Goal: Complete application form: Complete application form

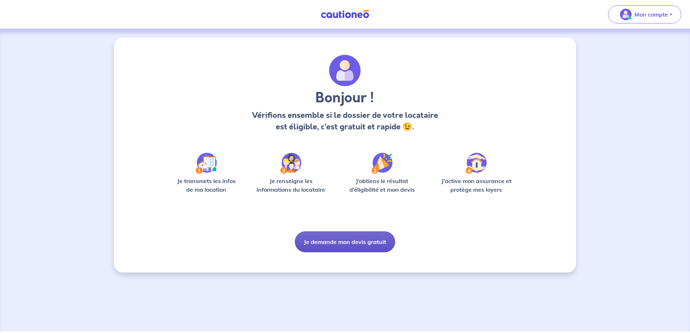
click at [324, 241] on button "Je demande mon devis gratuit" at bounding box center [345, 242] width 100 height 21
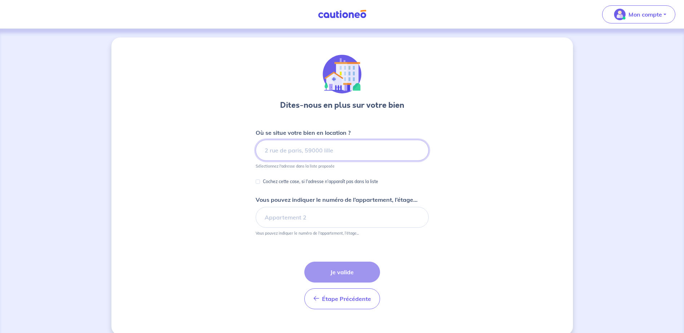
click at [311, 150] on input at bounding box center [342, 150] width 173 height 21
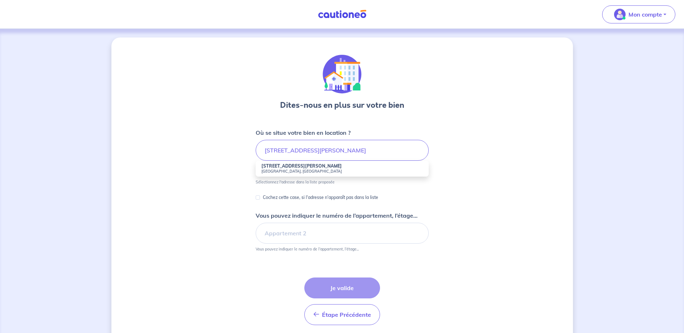
click at [289, 171] on small "[GEOGRAPHIC_DATA], [GEOGRAPHIC_DATA]" at bounding box center [343, 171] width 162 height 5
type input "[STREET_ADDRESS][PERSON_NAME]"
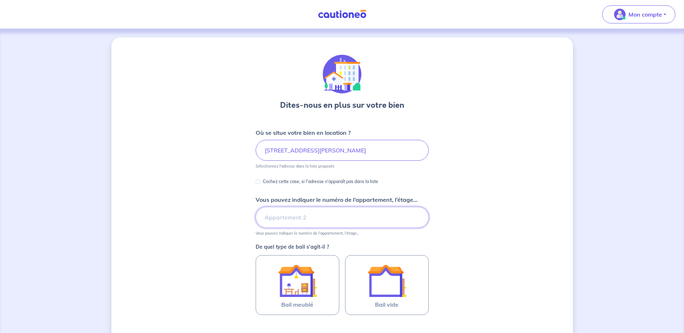
click at [286, 219] on input "Vous pouvez indiquer le numéro de l’appartement, l’étage..." at bounding box center [342, 217] width 173 height 21
type input "32 - RDC surélévé"
click at [275, 216] on input "32 - RDC surélévé" at bounding box center [342, 217] width 173 height 21
click at [277, 214] on input "32 - RDC surélévé" at bounding box center [342, 217] width 173 height 21
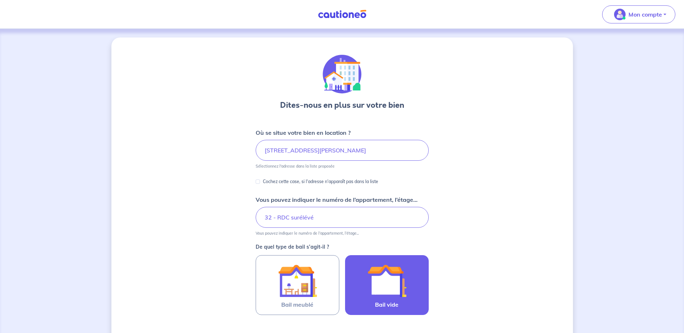
click at [397, 284] on img at bounding box center [387, 281] width 39 height 39
click at [0, 0] on input "Bail vide" at bounding box center [0, 0] width 0 height 0
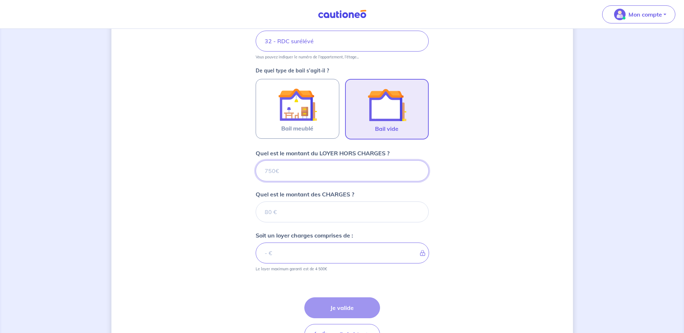
scroll to position [181, 0]
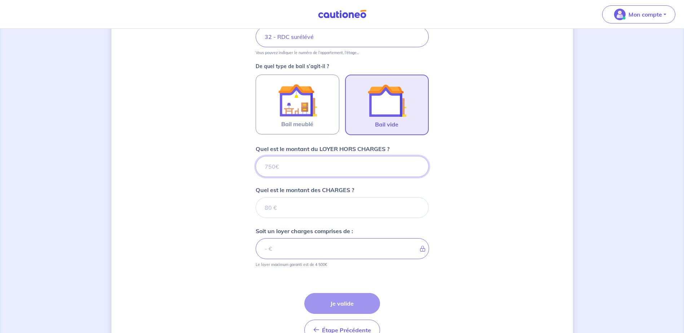
click at [292, 164] on input "Quel est le montant du LOYER HORS CHARGES ?" at bounding box center [342, 166] width 173 height 21
click at [45, 174] on div "Dites-nous en plus sur votre bien Où se situe votre bien en location ? [STREET_…" at bounding box center [342, 111] width 684 height 527
click at [295, 162] on input "Quel est le montant du LOYER HORS CHARGES ?" at bounding box center [342, 166] width 173 height 21
drag, startPoint x: 55, startPoint y: 230, endPoint x: 63, endPoint y: 233, distance: 8.7
click at [63, 233] on div "Dites-nous en plus sur votre bien Où se situe votre bien en location ? [STREET_…" at bounding box center [342, 111] width 684 height 527
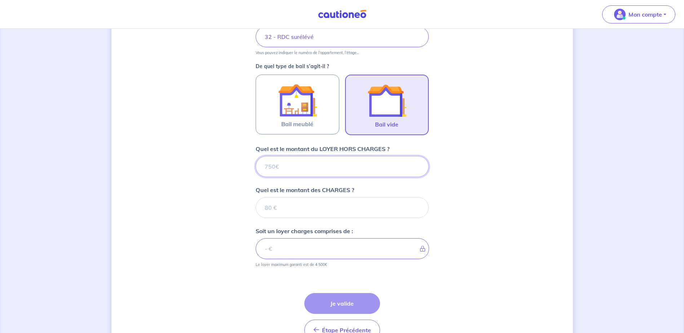
click at [286, 159] on input "Quel est le montant du LOYER HORS CHARGES ?" at bounding box center [342, 166] width 173 height 21
type input "5"
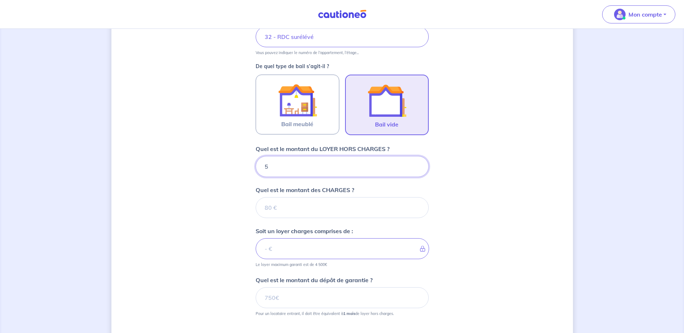
type input "5"
click at [283, 209] on input "Quel est le montant des CHARGES ?" at bounding box center [342, 207] width 173 height 21
type input "12"
type input "17"
type input "120"
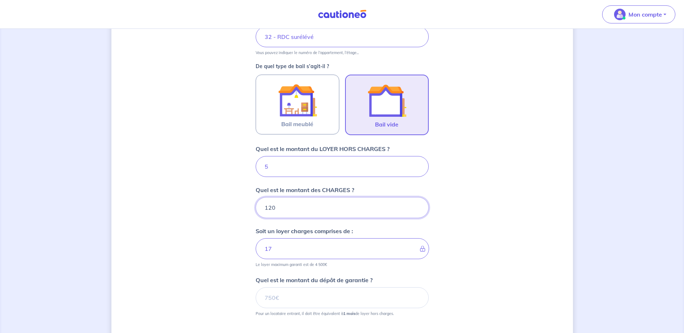
type input "125"
type input "120"
click at [284, 166] on input "5" at bounding box center [342, 166] width 173 height 21
type input "51"
type input "171"
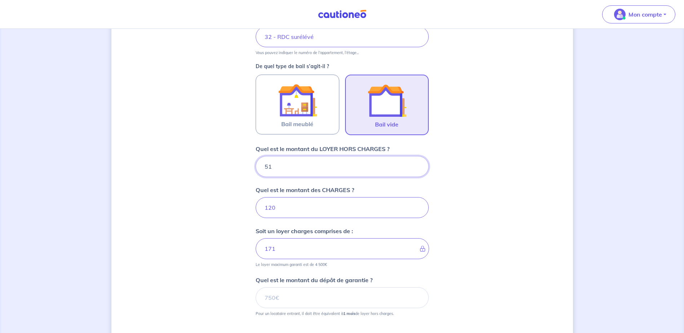
type input "510"
type input "630"
click at [270, 168] on input "510" at bounding box center [342, 166] width 173 height 21
type input "50"
type input "170"
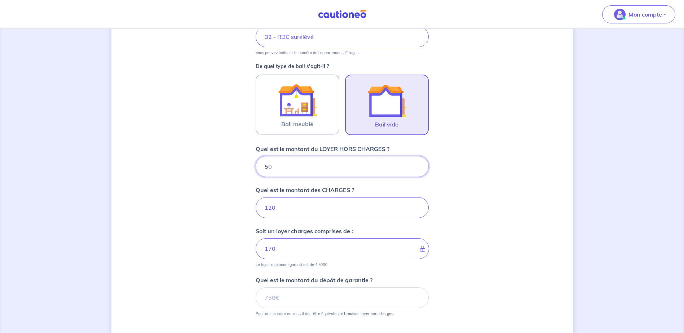
type input "530"
type input "650"
type input "530"
click at [279, 299] on input "Quel est le montant du dépôt de garantie ?" at bounding box center [342, 298] width 173 height 21
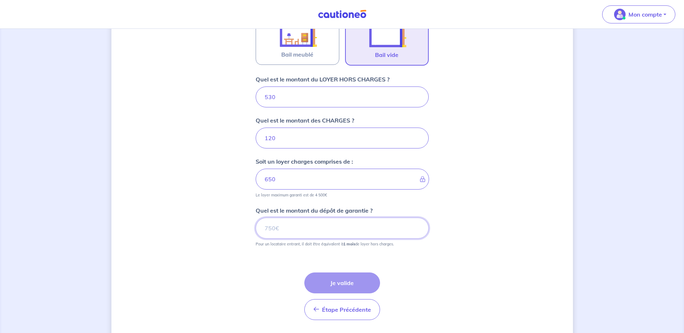
scroll to position [253, 0]
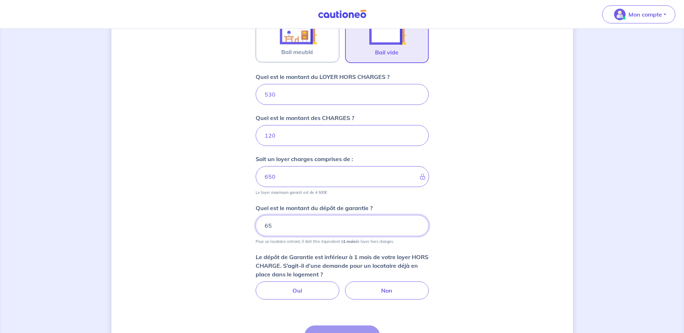
type input "6"
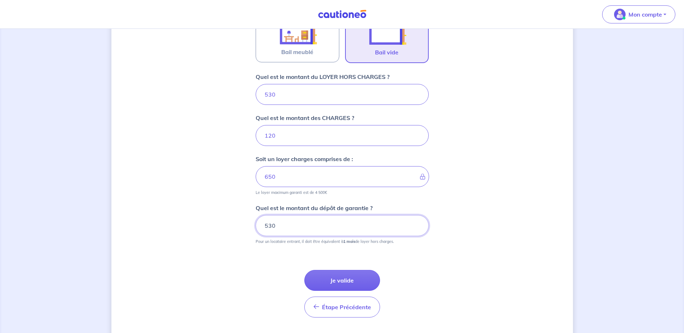
type input "530"
click at [302, 242] on p "Pour un locataire entrant, il doit être équivalent à 1 mois de loyer hors charg…" at bounding box center [325, 241] width 138 height 5
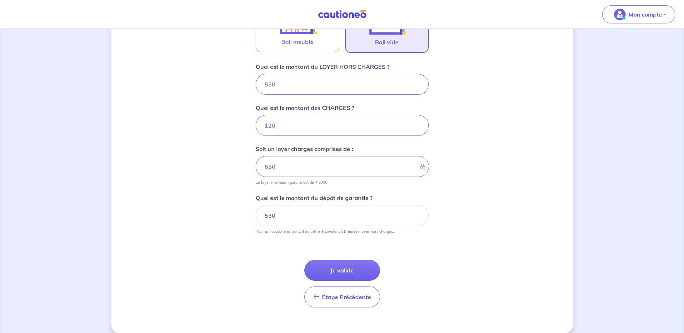
scroll to position [272, 0]
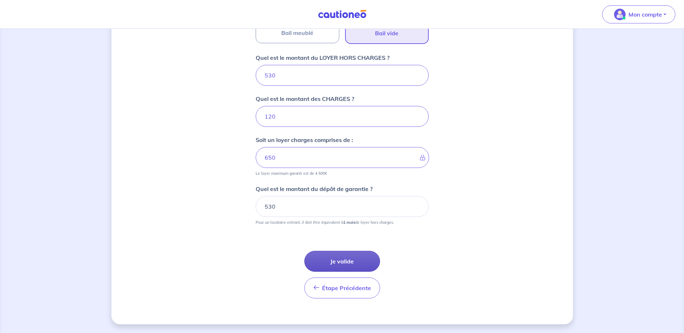
click at [329, 259] on button "Je valide" at bounding box center [343, 261] width 76 height 21
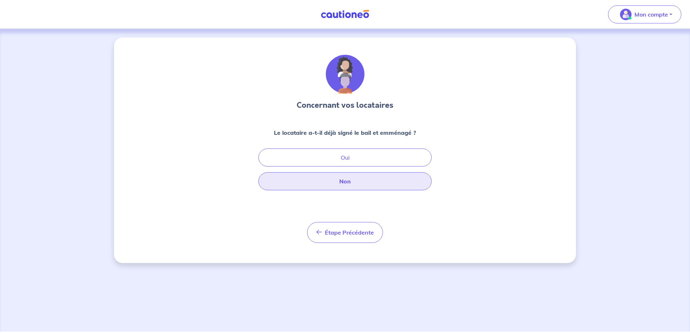
click at [325, 189] on button "Non" at bounding box center [344, 181] width 173 height 18
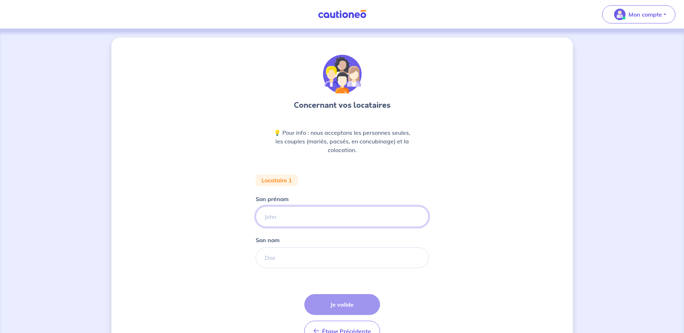
click at [302, 217] on input "Son prénom" at bounding box center [342, 216] width 173 height 21
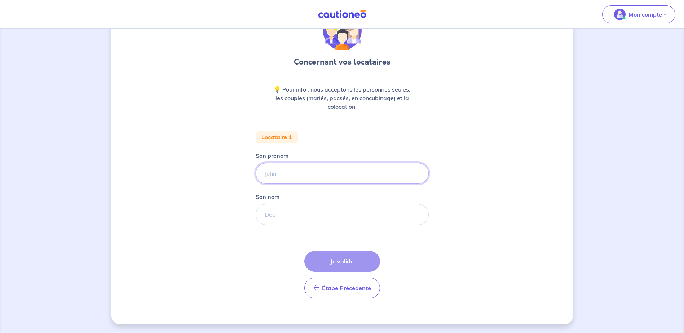
click at [308, 175] on input "Son prénom" at bounding box center [342, 173] width 173 height 21
type input "oo"
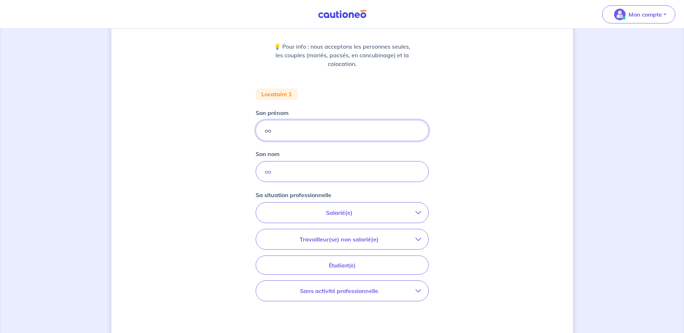
scroll to position [152, 0]
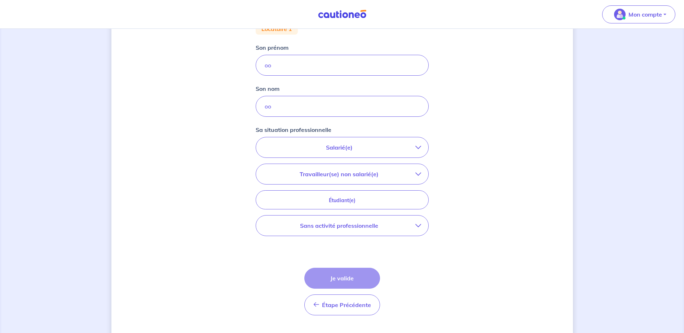
click at [273, 147] on p "Salarié(e)" at bounding box center [339, 147] width 152 height 9
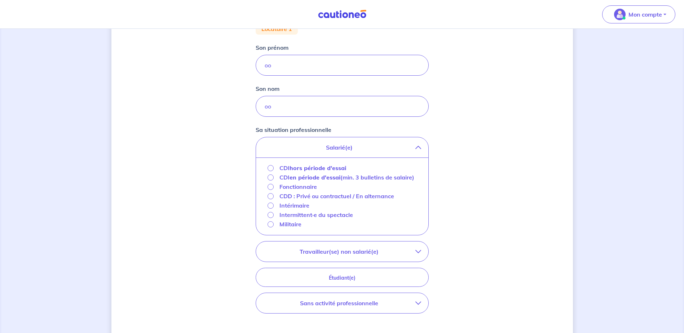
click at [293, 169] on strong "hors période d'essai" at bounding box center [318, 168] width 57 height 7
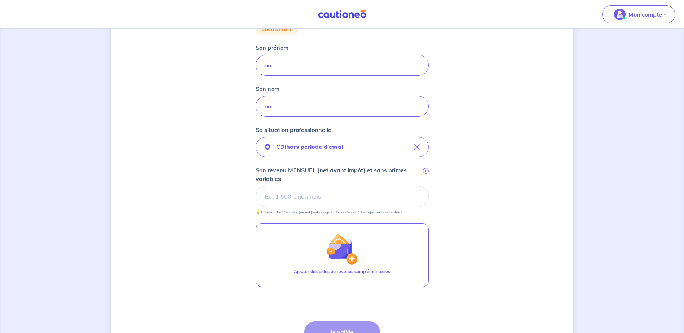
click at [290, 201] on input "Son revenu MENSUEL (net avant impôt) et sans primes variables i" at bounding box center [342, 196] width 173 height 21
click at [369, 198] on input "Son revenu MENSUEL (net avant impôt) et sans primes variables i" at bounding box center [342, 196] width 173 height 21
click at [323, 194] on input "Son revenu MENSUEL (net avant impôt) et sans primes variables i" at bounding box center [342, 198] width 173 height 21
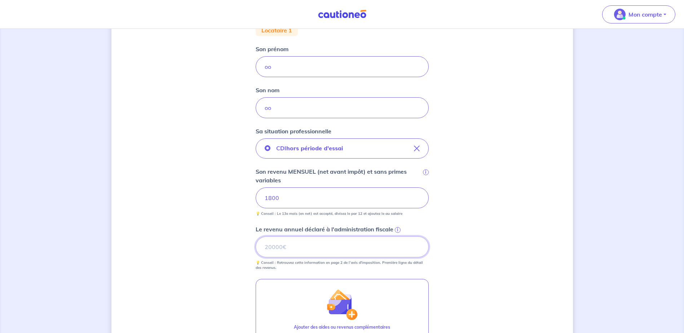
click at [298, 244] on input "Le revenu annuel déclaré à l'administration fiscale i" at bounding box center [342, 247] width 173 height 21
click at [288, 245] on input "Le revenu annuel déclaré à l'administration fiscale i" at bounding box center [342, 247] width 173 height 21
click at [298, 243] on input "Le revenu annuel déclaré à l'administration fiscale i" at bounding box center [342, 247] width 173 height 21
click at [281, 197] on input "1800" at bounding box center [342, 198] width 173 height 21
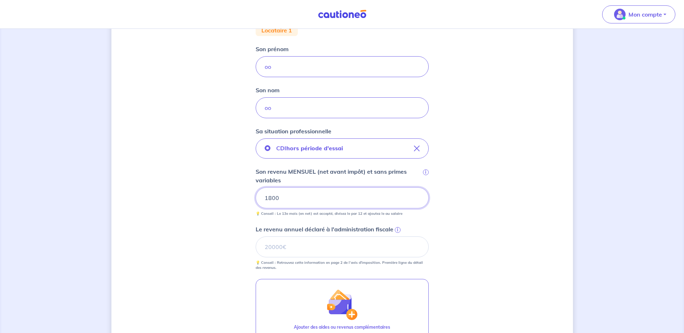
click at [281, 197] on input "1800" at bounding box center [342, 198] width 173 height 21
click at [276, 250] on input "Le revenu annuel déclaré à l'administration fiscale i" at bounding box center [342, 247] width 173 height 21
type input "27843"
click at [476, 211] on div "Concernant vos locataires 💡 Pour info : nous acceptons les personnes seules, le…" at bounding box center [342, 169] width 462 height 564
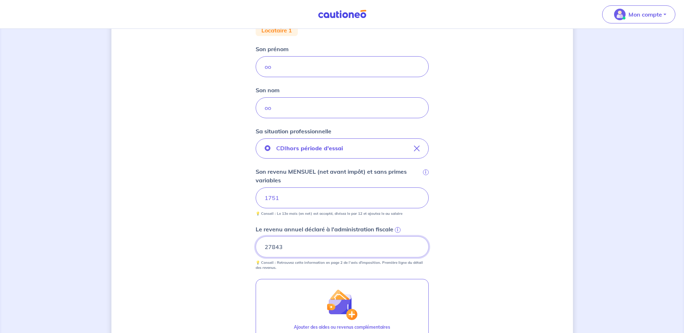
click at [326, 249] on input "27843" at bounding box center [342, 247] width 173 height 21
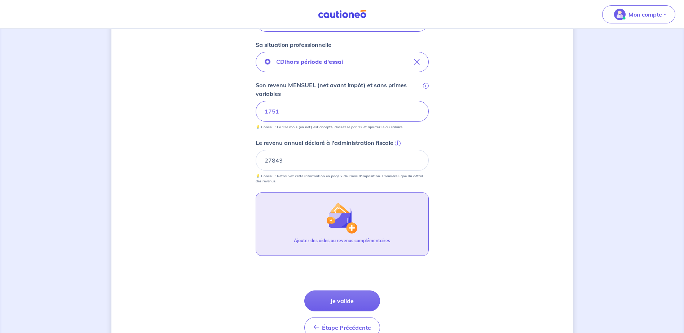
scroll to position [258, 0]
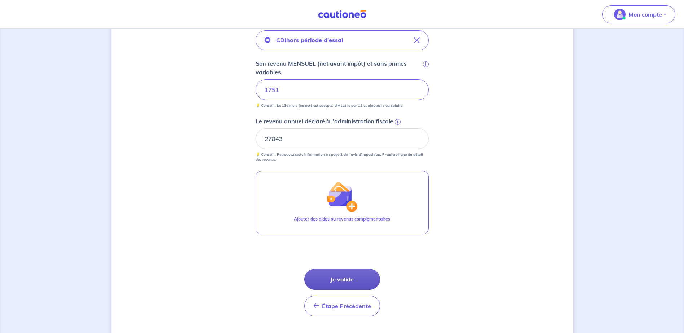
click at [339, 281] on button "Je valide" at bounding box center [343, 279] width 76 height 21
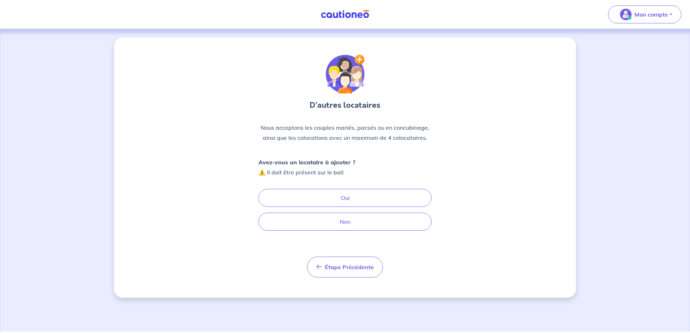
click at [285, 128] on p "Nous acceptons les couples mariés, pacsés ou en concubinage, ainsi que les colo…" at bounding box center [344, 133] width 173 height 20
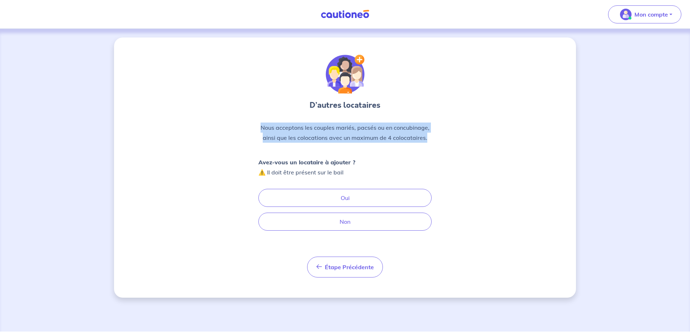
click at [285, 128] on p "Nous acceptons les couples mariés, pacsés ou en concubinage, ainsi que les colo…" at bounding box center [344, 133] width 173 height 20
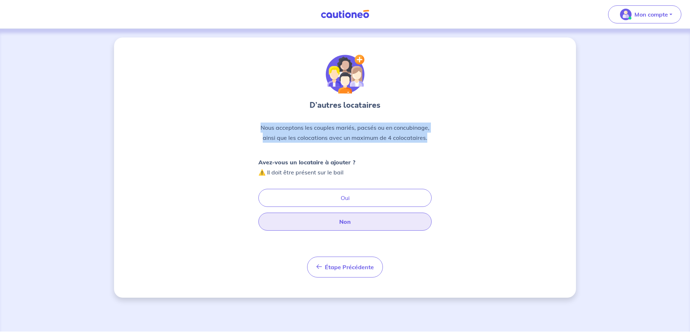
click at [312, 218] on button "Non" at bounding box center [344, 222] width 173 height 18
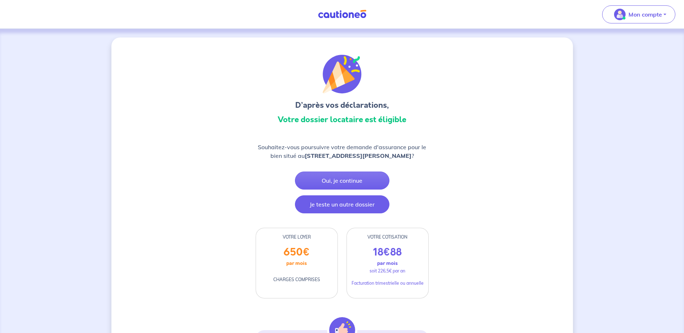
click at [369, 201] on button "Je teste un autre dossier" at bounding box center [342, 205] width 95 height 18
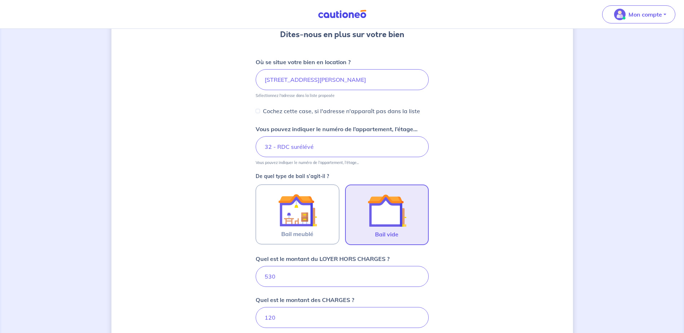
scroll to position [72, 0]
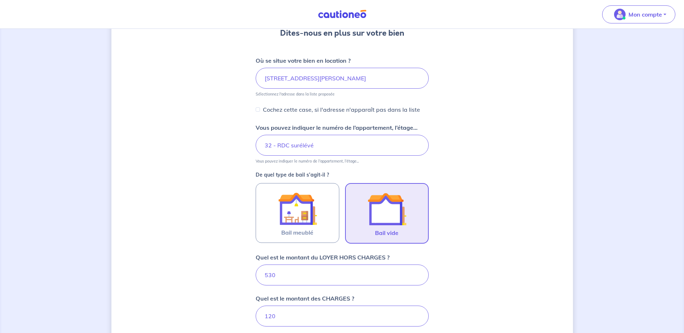
click at [369, 216] on img at bounding box center [387, 209] width 39 height 39
click at [0, 0] on input "Bail vide" at bounding box center [0, 0] width 0 height 0
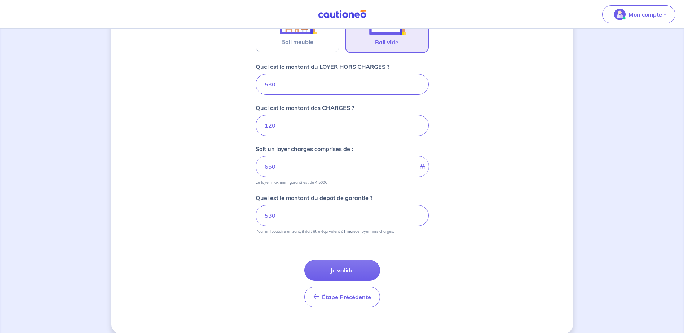
scroll to position [272, 0]
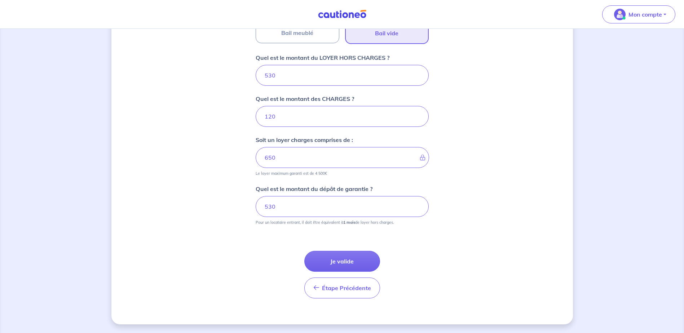
click at [351, 259] on button "Je valide" at bounding box center [343, 261] width 76 height 21
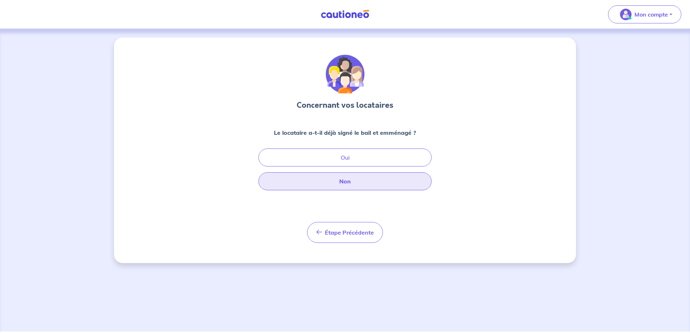
click at [318, 185] on button "Non" at bounding box center [344, 181] width 173 height 18
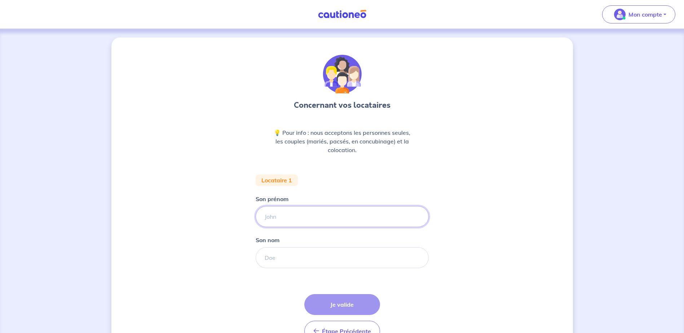
click at [312, 218] on input "Son prénom" at bounding box center [342, 216] width 173 height 21
type input "oo"
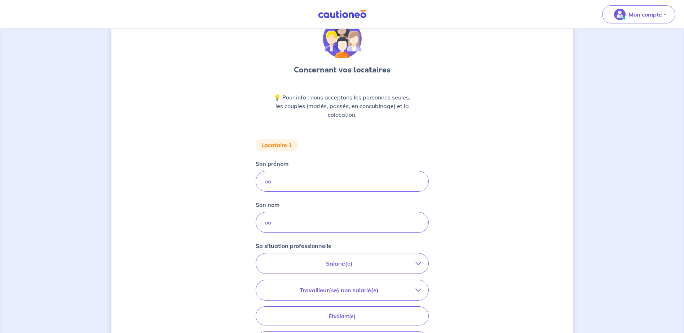
scroll to position [144, 0]
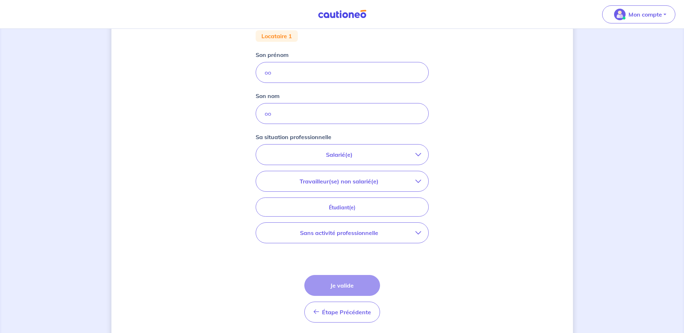
click at [339, 153] on p "Salarié(e)" at bounding box center [339, 154] width 152 height 9
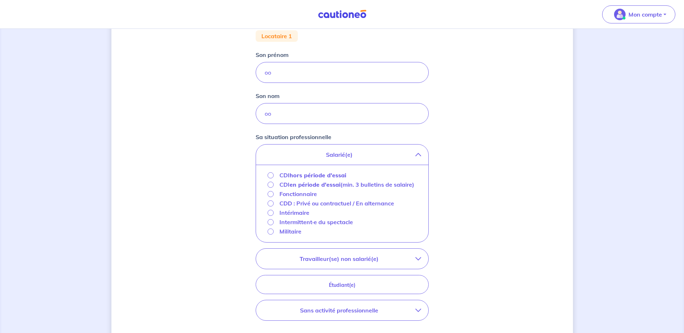
click at [329, 175] on strong "hors période d'essai" at bounding box center [318, 175] width 57 height 7
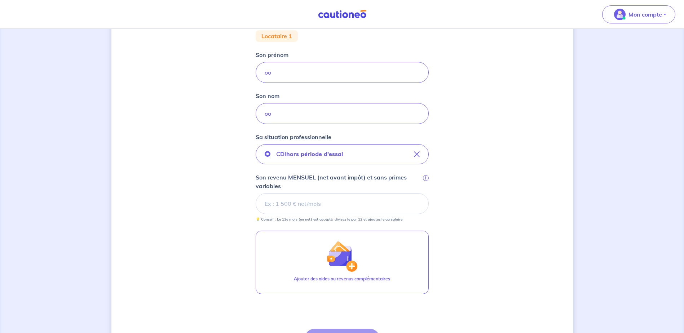
click at [332, 204] on input "Son revenu MENSUEL (net avant impôt) et sans primes variables i" at bounding box center [342, 203] width 173 height 21
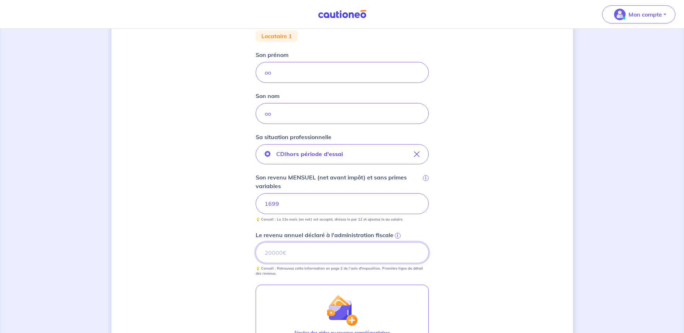
click at [317, 248] on input "Le revenu annuel déclaré à l'administration fiscale i" at bounding box center [342, 252] width 173 height 21
type input "27843"
click at [185, 235] on div "Concernant vos locataires 💡 Pour info : nous acceptons les personnes seules, le…" at bounding box center [342, 175] width 462 height 564
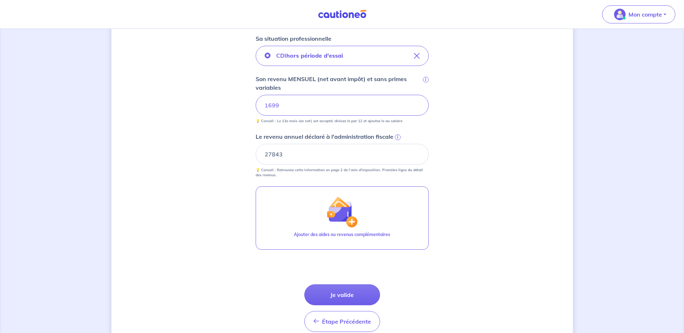
scroll to position [253, 0]
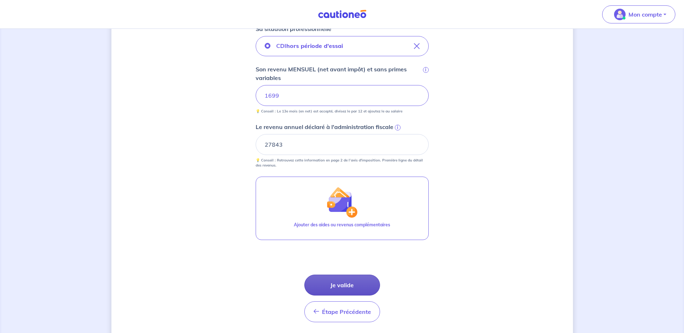
click at [332, 281] on button "Je valide" at bounding box center [343, 285] width 76 height 21
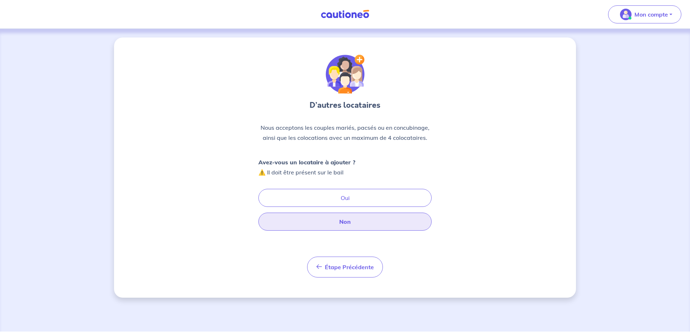
click at [308, 226] on button "Non" at bounding box center [344, 222] width 173 height 18
